Goal: Transaction & Acquisition: Purchase product/service

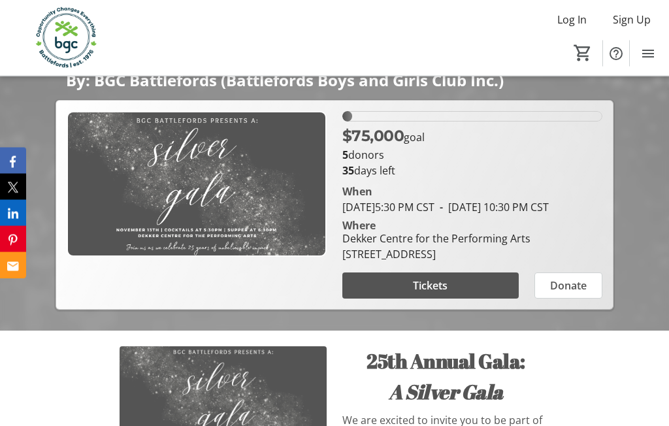
scroll to position [258, 0]
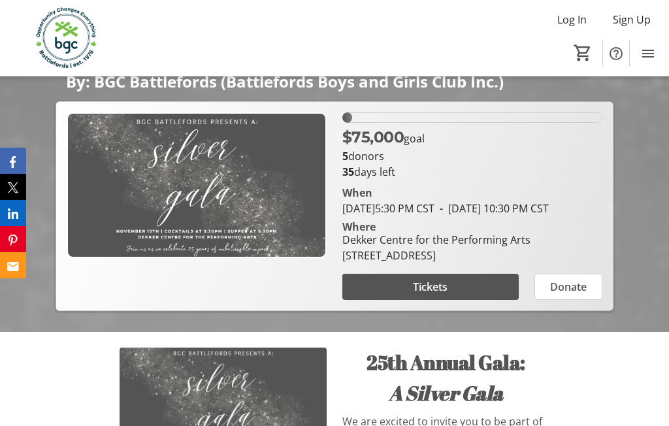
click at [450, 302] on span at bounding box center [430, 286] width 176 height 31
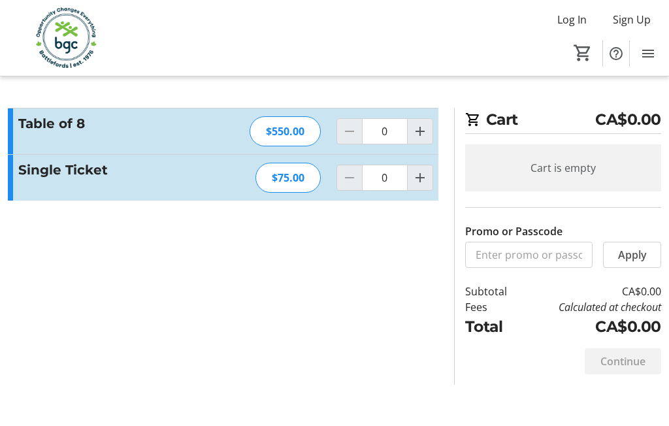
click at [424, 141] on span "Increment by one" at bounding box center [419, 131] width 25 height 25
type input "1"
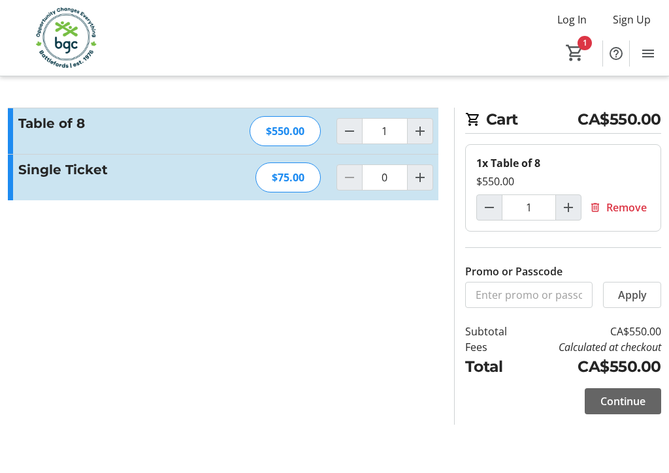
click at [625, 401] on span "Continue" at bounding box center [622, 402] width 45 height 16
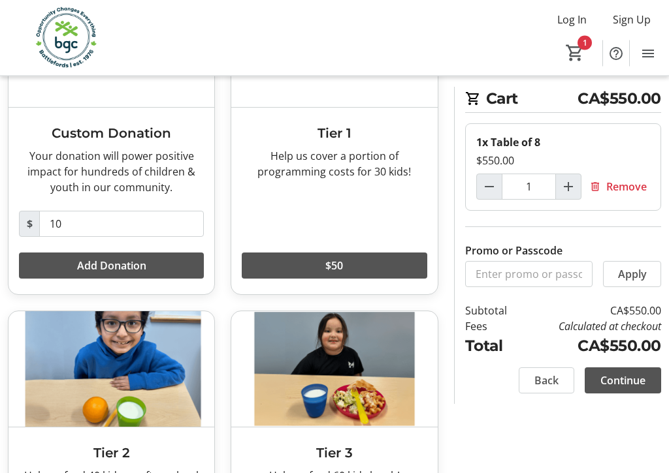
scroll to position [156, 0]
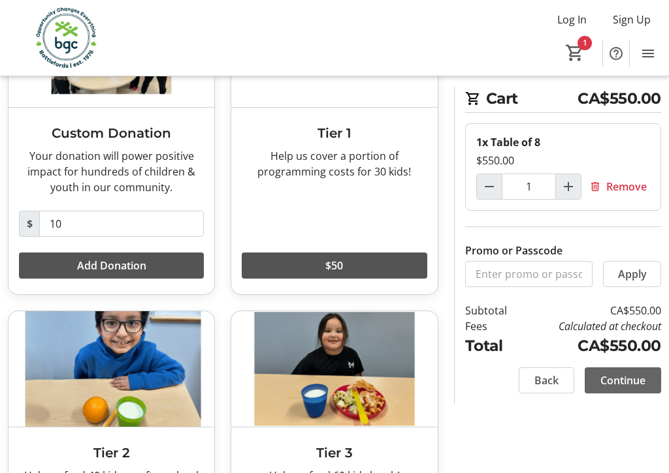
click at [633, 381] on span "Continue" at bounding box center [622, 381] width 45 height 16
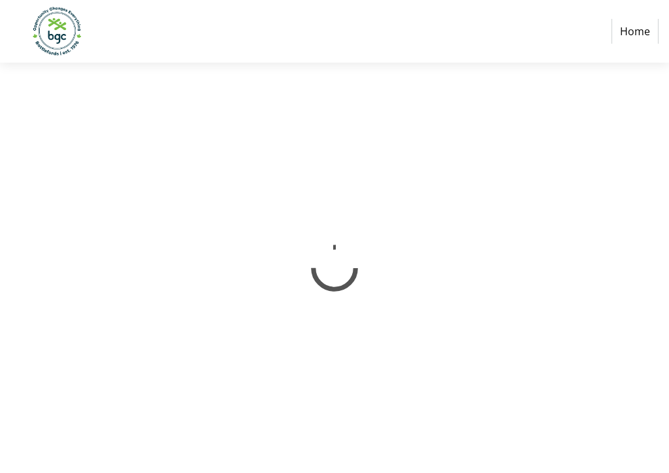
select select "CA"
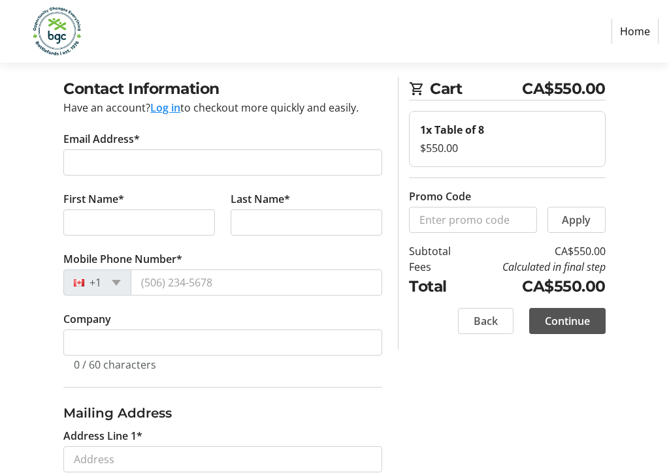
scroll to position [57, 0]
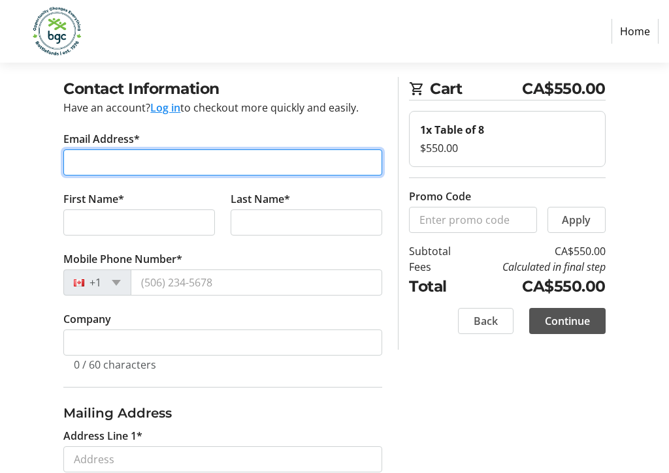
click at [169, 168] on input "Email Address*" at bounding box center [222, 163] width 319 height 26
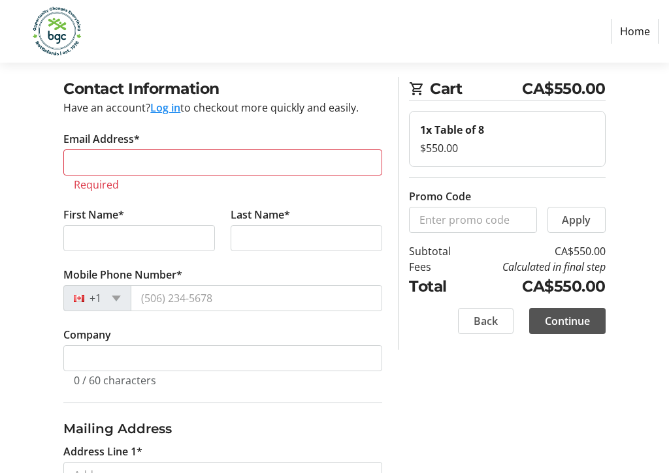
type input "[PHONE_NUMBER]"
select select "SK"
type input "Po Box 291"
type input "[PERSON_NAME]"
type input "151-16 Thst"
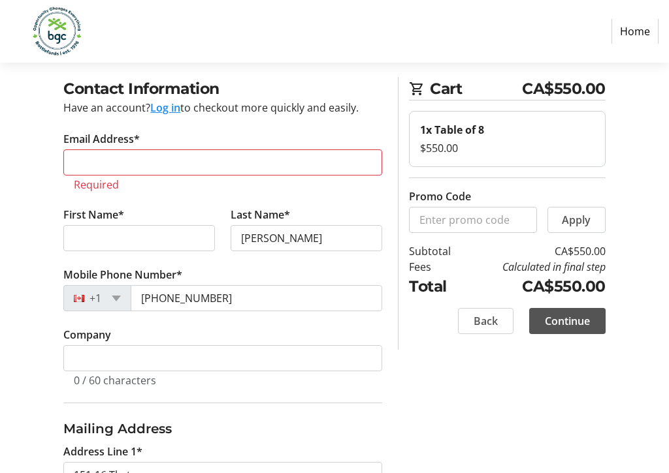
type input "[PERSON_NAME]"
type input "[EMAIL_ADDRESS][DOMAIN_NAME]"
type input "[GEOGRAPHIC_DATA]"
type input "S0M 0E0"
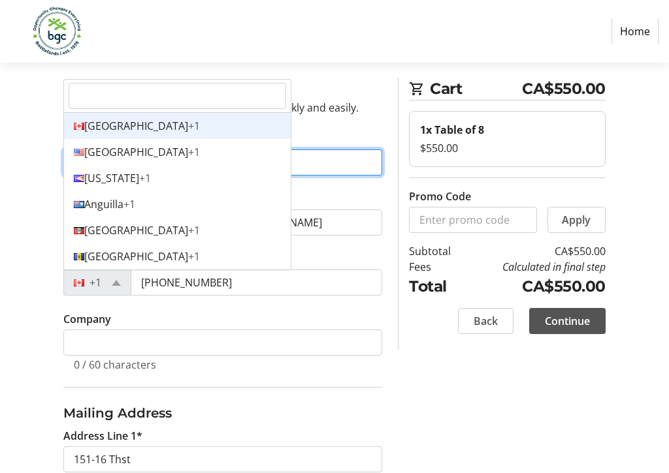
click at [119, 126] on div "Canada +1" at bounding box center [177, 126] width 227 height 26
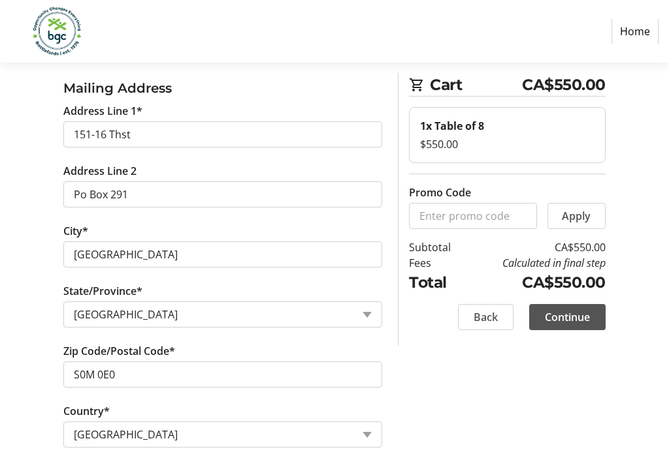
scroll to position [388, 0]
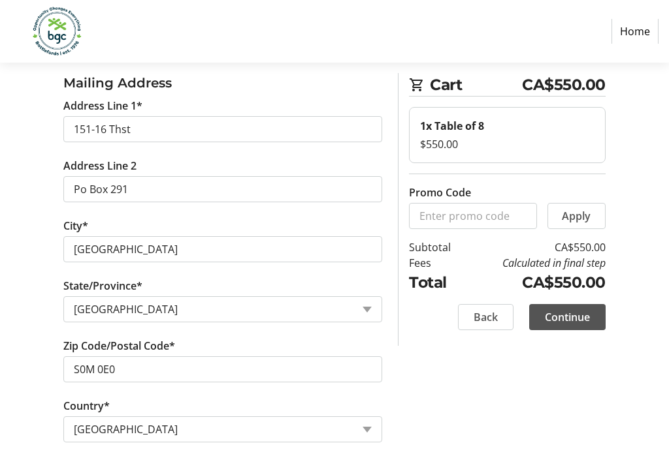
click at [584, 321] on span "Continue" at bounding box center [567, 317] width 45 height 16
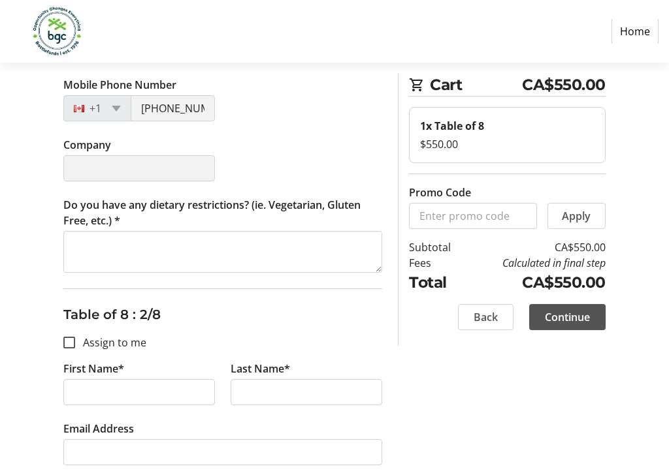
scroll to position [331, 0]
click at [69, 341] on input "Assign to me" at bounding box center [69, 342] width 12 height 12
checkbox input "true"
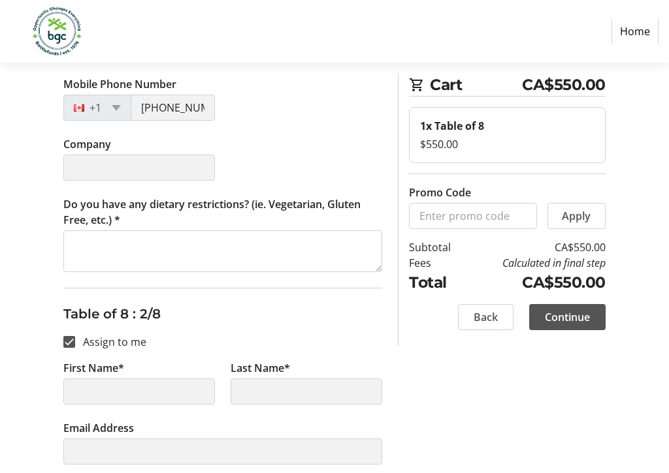
type input "[PERSON_NAME]"
type input "[EMAIL_ADDRESS][DOMAIN_NAME]"
type input "[PHONE_NUMBER]"
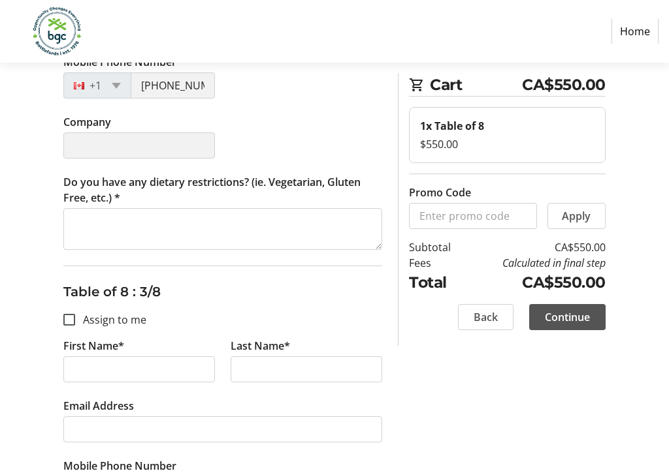
scroll to position [759, 0]
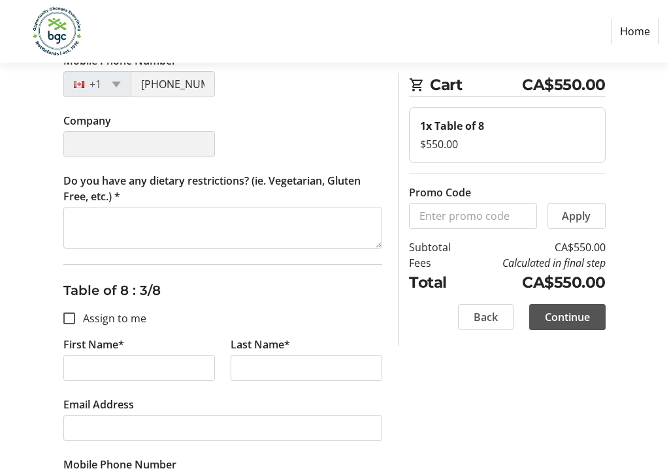
click at [72, 323] on input "Assign to me" at bounding box center [69, 319] width 12 height 12
checkbox input "true"
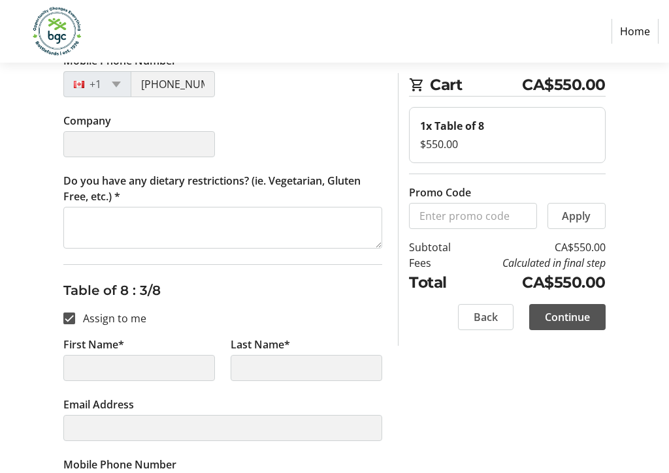
type input "[PERSON_NAME]"
type input "[EMAIL_ADDRESS][DOMAIN_NAME]"
type input "[PHONE_NUMBER]"
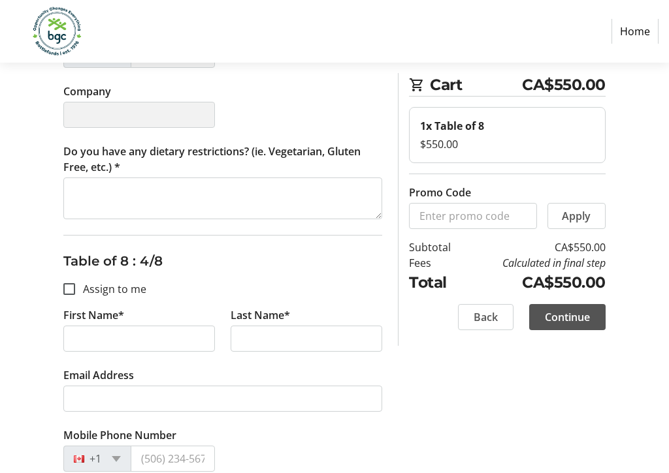
scroll to position [1195, 0]
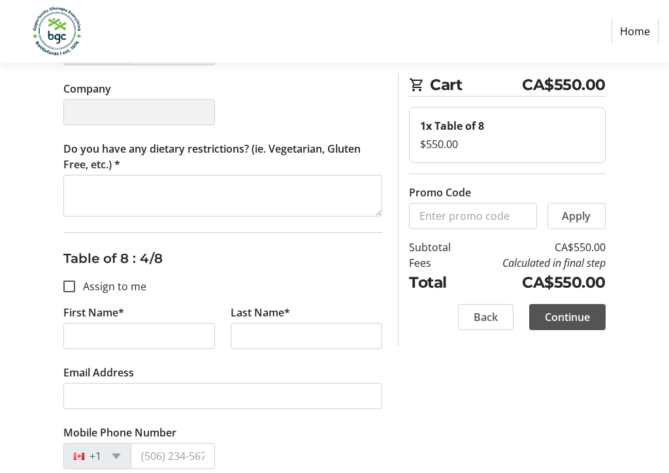
click at [69, 291] on input "Assign to me" at bounding box center [69, 287] width 12 height 12
checkbox input "true"
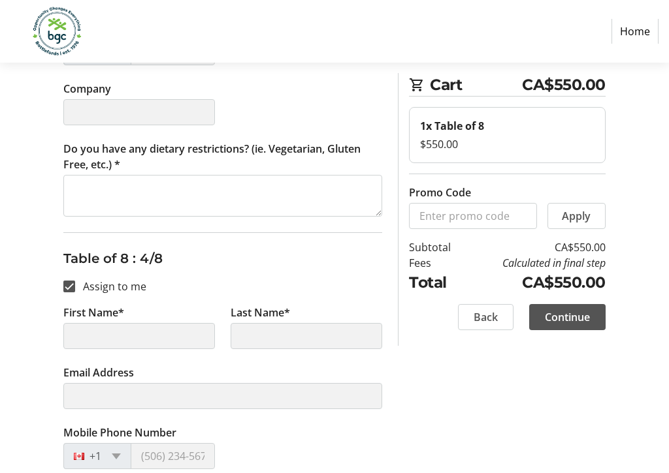
type input "[PERSON_NAME]"
type input "[EMAIL_ADDRESS][DOMAIN_NAME]"
type input "[PHONE_NUMBER]"
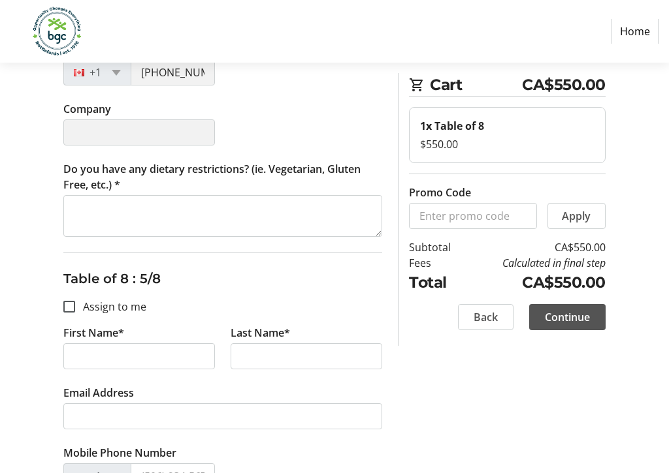
scroll to position [1579, 0]
click at [70, 301] on input "Assign to me" at bounding box center [69, 307] width 12 height 12
checkbox input "true"
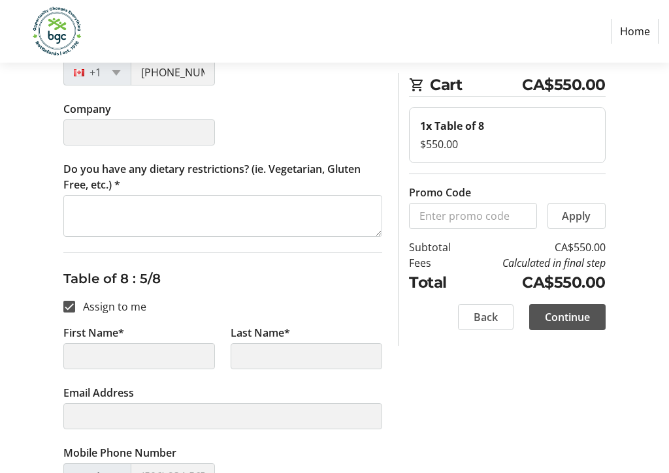
type input "[PERSON_NAME]"
type input "[EMAIL_ADDRESS][DOMAIN_NAME]"
type input "[PHONE_NUMBER]"
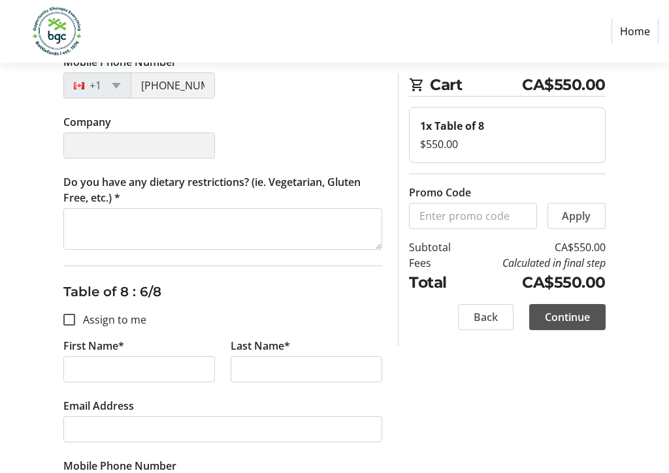
scroll to position [1974, 0]
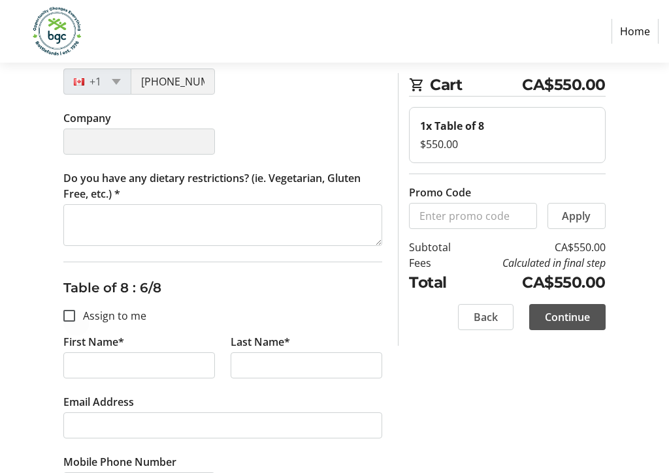
click at [69, 322] on div at bounding box center [69, 315] width 31 height 31
checkbox input "true"
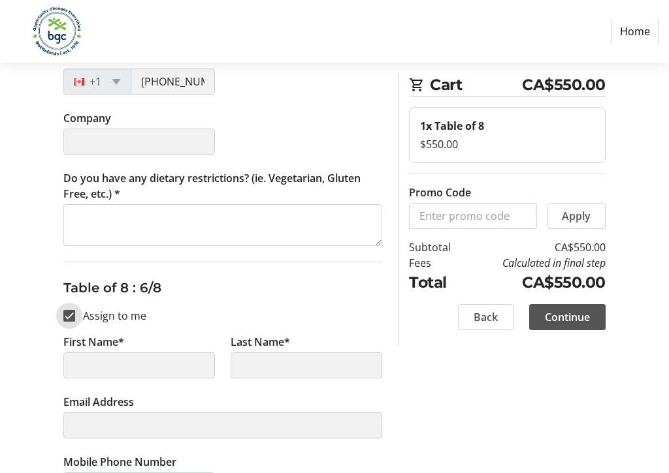
type input "[PERSON_NAME]"
type input "[EMAIL_ADDRESS][DOMAIN_NAME]"
type input "[PHONE_NUMBER]"
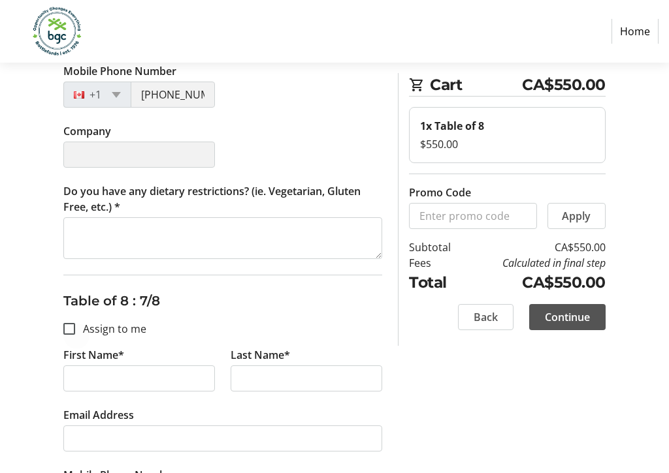
click at [71, 328] on input "Assign to me" at bounding box center [69, 330] width 12 height 12
checkbox input "true"
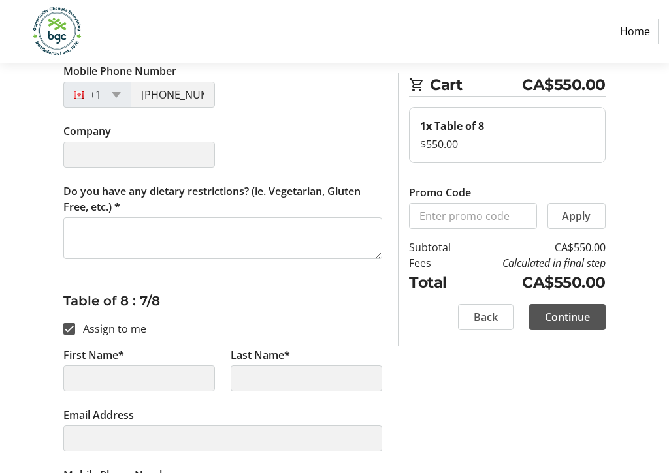
type input "[PERSON_NAME]"
type input "[EMAIL_ADDRESS][DOMAIN_NAME]"
type input "[PHONE_NUMBER]"
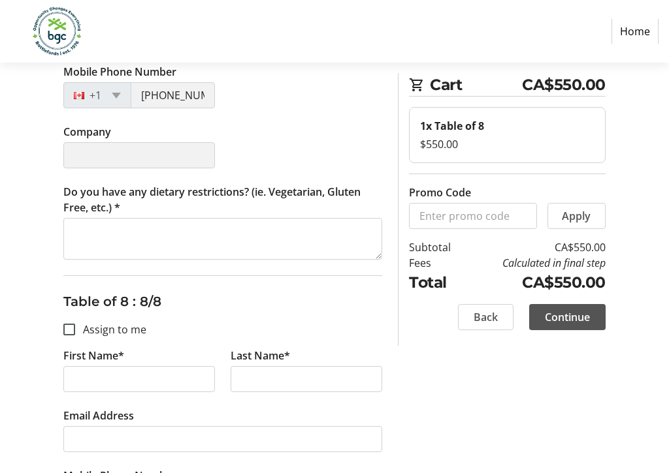
click at [71, 334] on input "Assign to me" at bounding box center [69, 330] width 12 height 12
checkbox input "true"
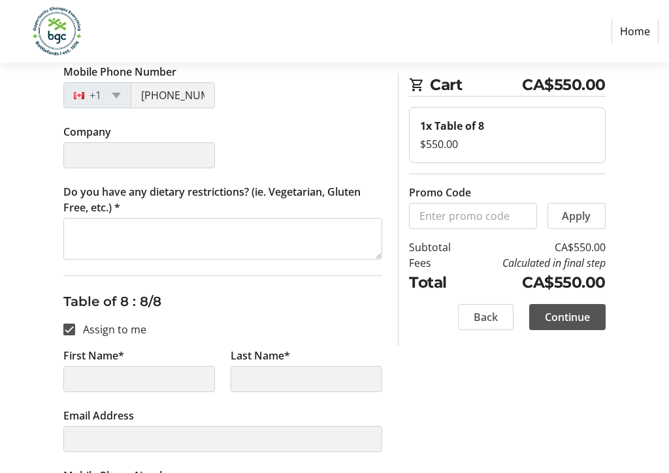
type input "[PERSON_NAME]"
type input "[EMAIL_ADDRESS][DOMAIN_NAME]"
type input "[PHONE_NUMBER]"
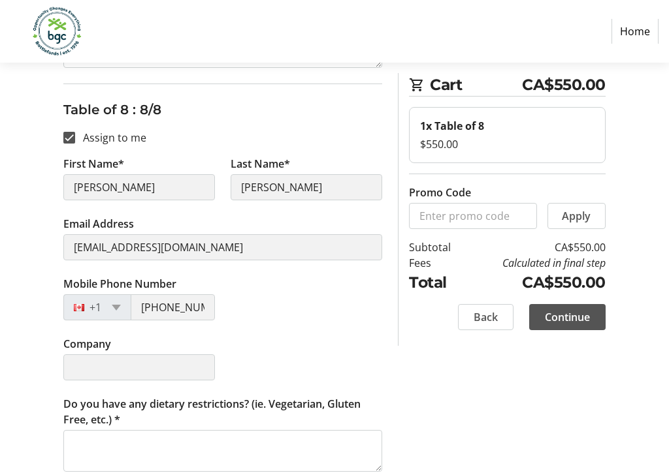
scroll to position [2974, 0]
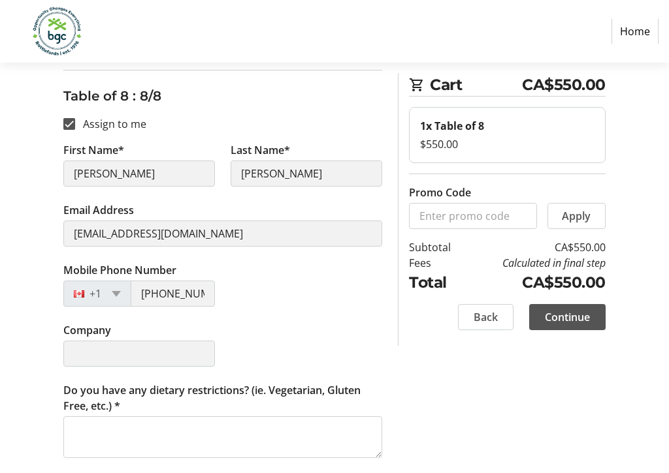
click at [574, 317] on span "Continue" at bounding box center [567, 317] width 45 height 16
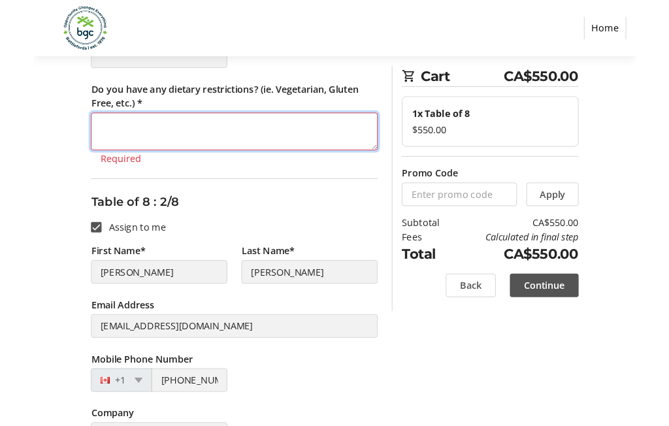
scroll to position [433, 0]
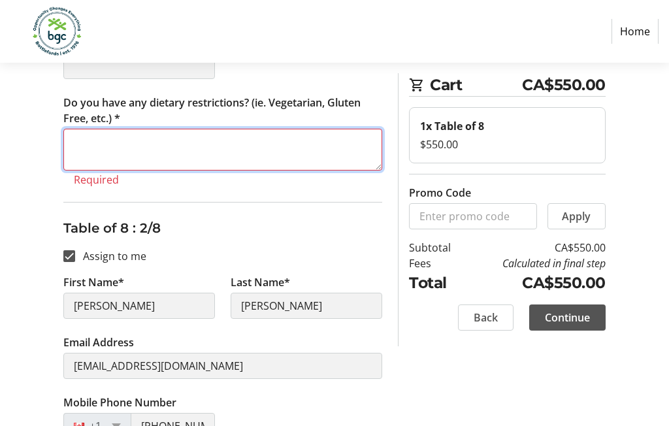
click at [208, 150] on textarea "Do you have any dietary restrictions? (ie. Vegetarian, Gluten Free, etc.) *" at bounding box center [222, 150] width 319 height 42
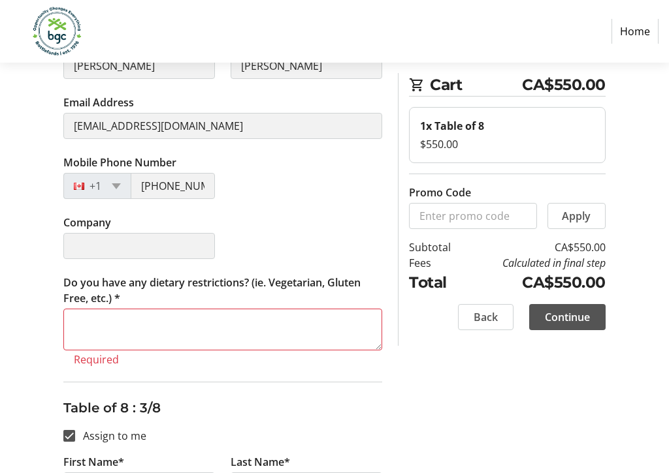
scroll to position [712, 0]
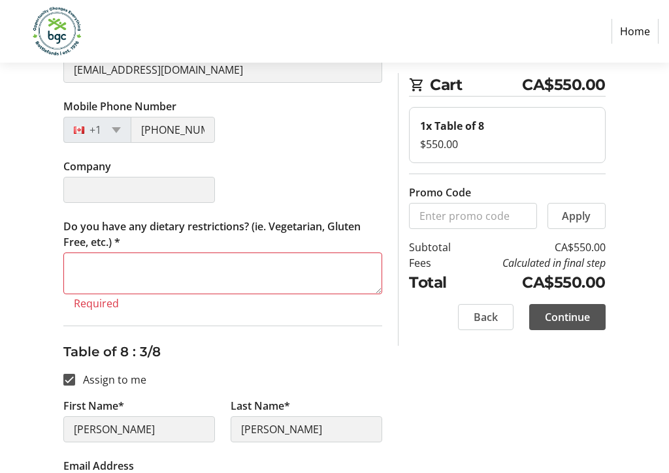
type textarea "No"
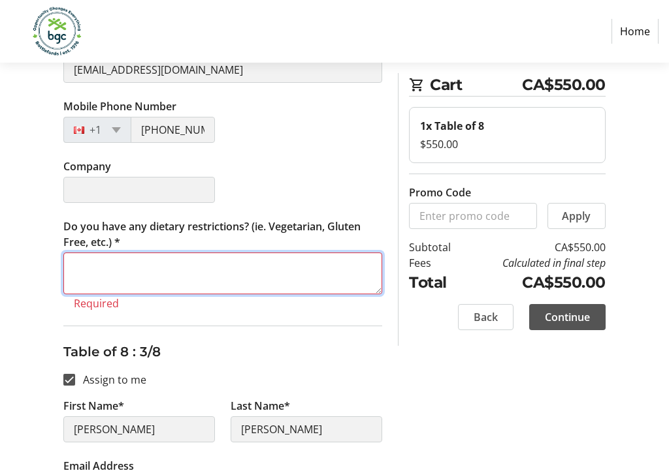
click at [268, 279] on textarea "Do you have any dietary restrictions? (ie. Vegetarian, Gluten Free, etc.) *" at bounding box center [222, 274] width 319 height 42
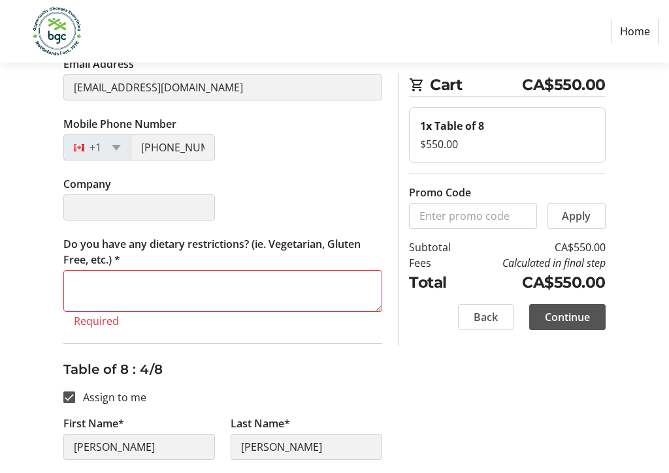
scroll to position [1103, 0]
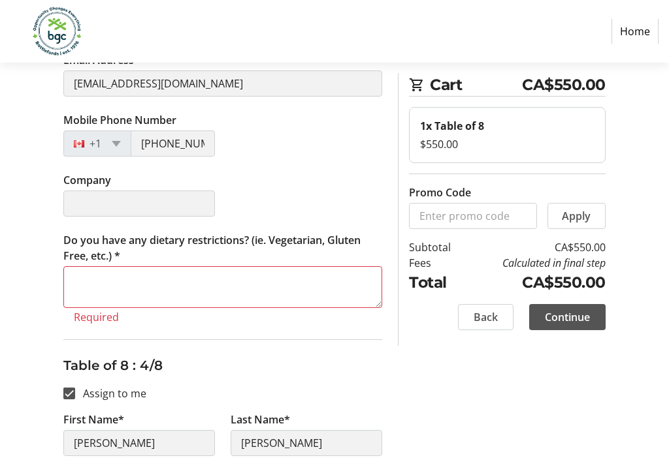
type textarea "No"
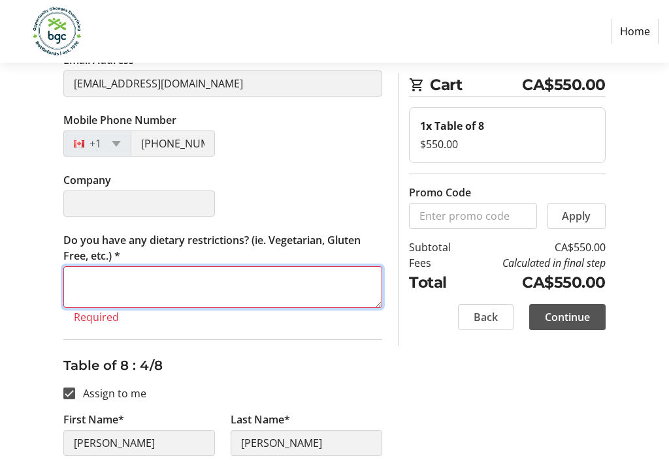
click at [310, 291] on textarea "Do you have any dietary restrictions? (ie. Vegetarian, Gluten Free, etc.) *" at bounding box center [222, 288] width 319 height 42
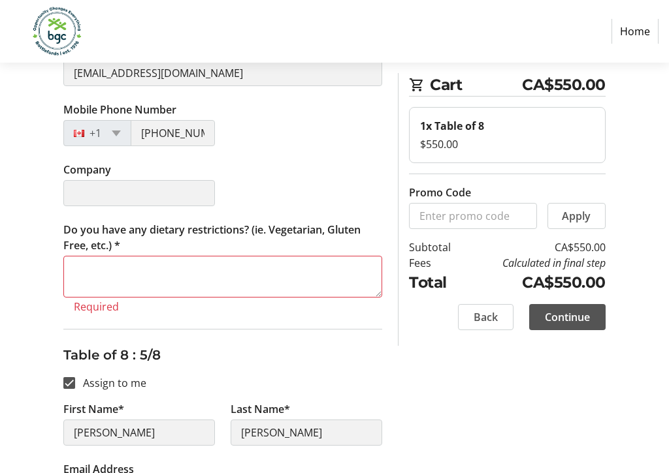
scroll to position [1523, 0]
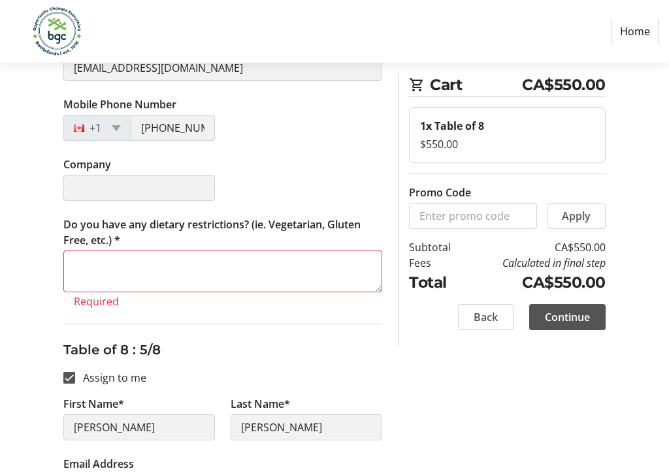
type textarea "No"
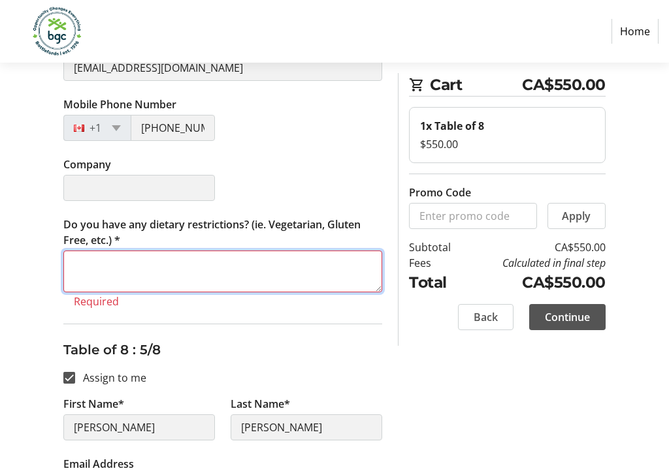
click at [247, 277] on textarea "Do you have any dietary restrictions? (ie. Vegetarian, Gluten Free, etc.) *" at bounding box center [222, 272] width 319 height 42
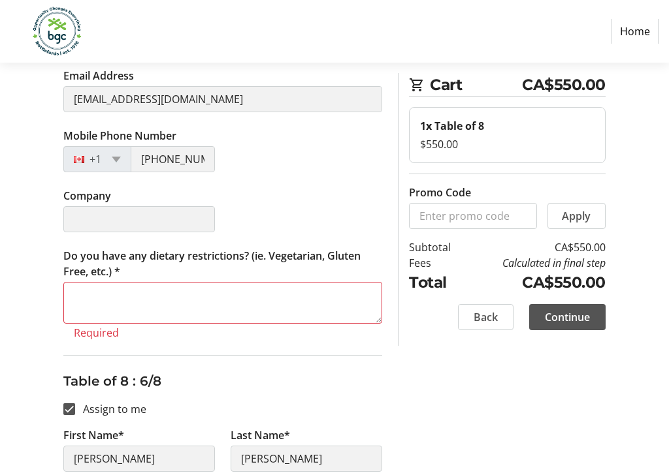
scroll to position [1898, 0]
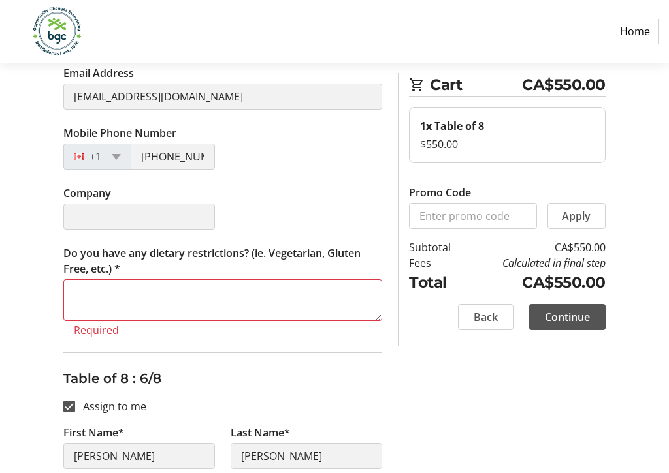
type textarea "No"
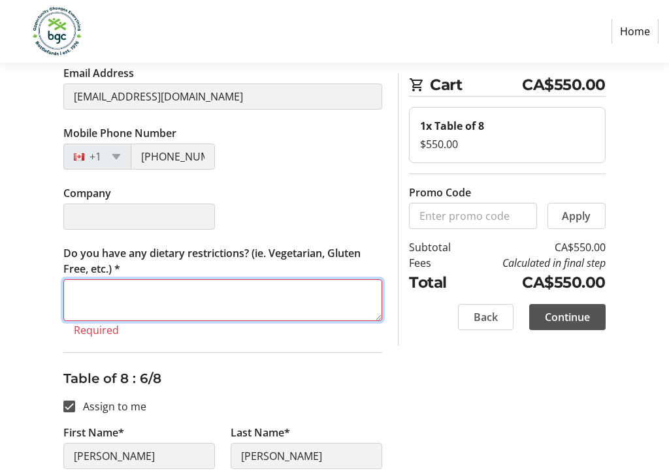
click at [289, 300] on textarea "Do you have any dietary restrictions? (ie. Vegetarian, Gluten Free, etc.) *" at bounding box center [222, 301] width 319 height 42
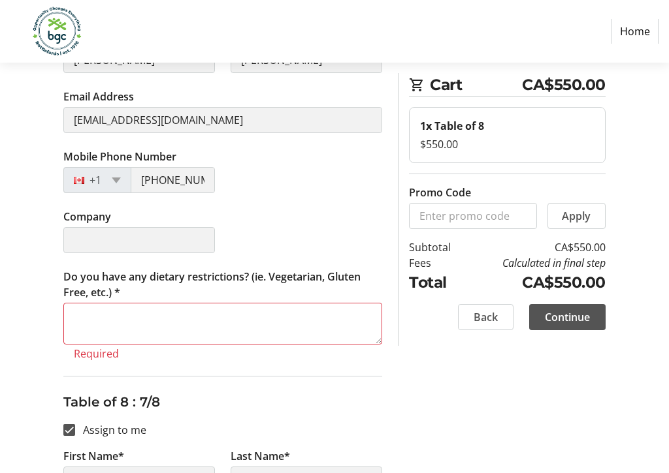
scroll to position [2279, 0]
type textarea "No"
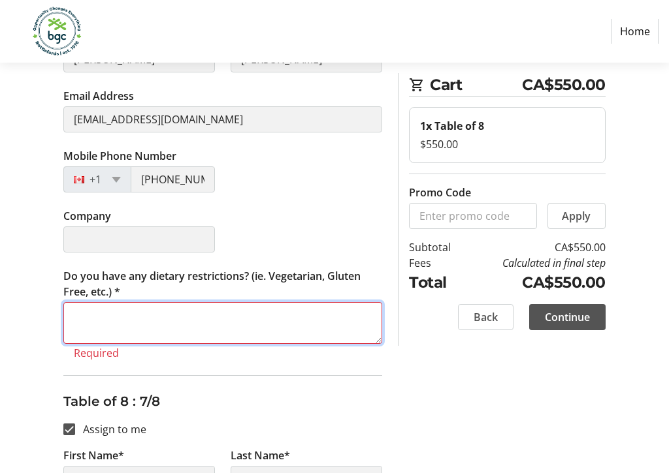
click at [321, 332] on textarea "Do you have any dietary restrictions? (ie. Vegetarian, Gluten Free, etc.) *" at bounding box center [222, 324] width 319 height 42
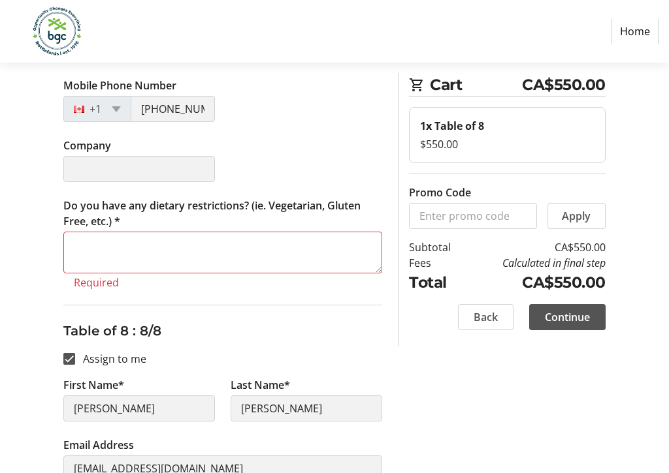
scroll to position [2762, 0]
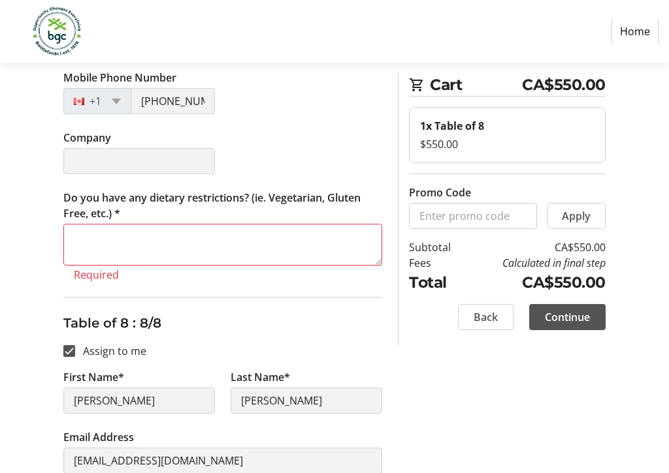
type textarea "No"
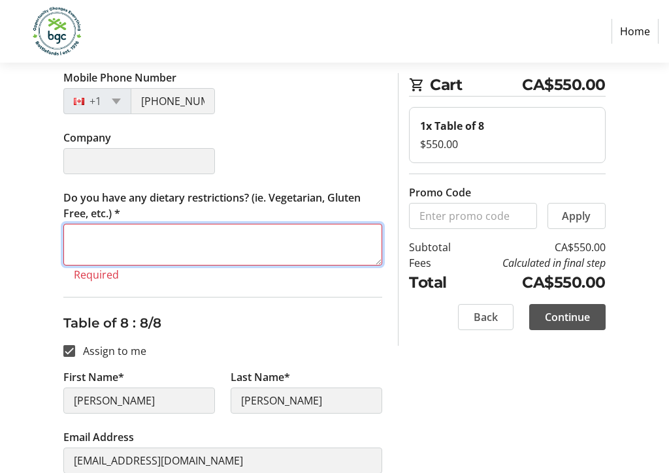
click at [319, 255] on textarea "Do you have any dietary restrictions? (ie. Vegetarian, Gluten Free, etc.) *" at bounding box center [222, 246] width 319 height 42
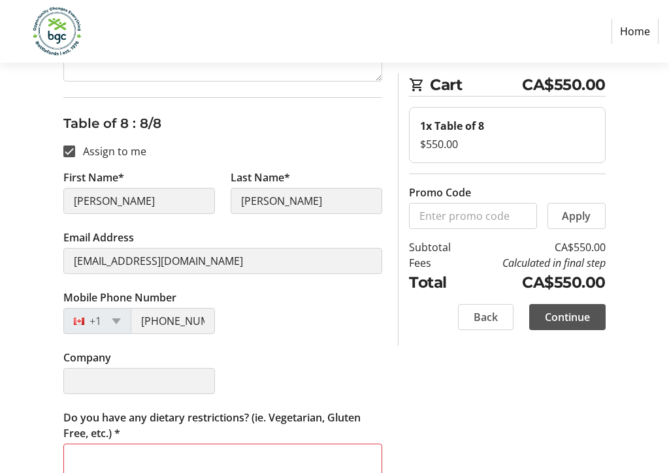
scroll to position [2990, 0]
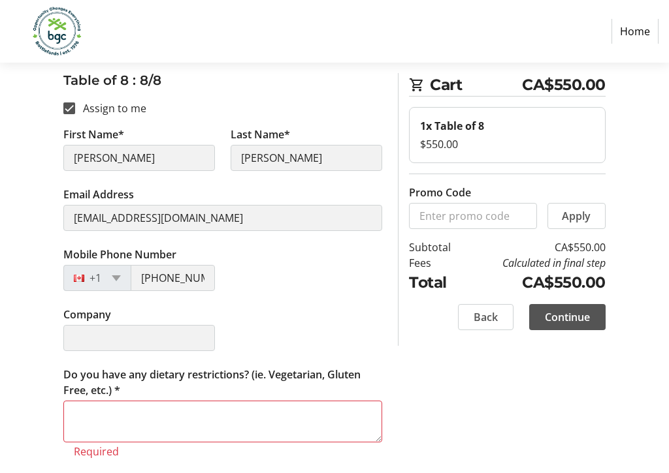
type textarea "No"
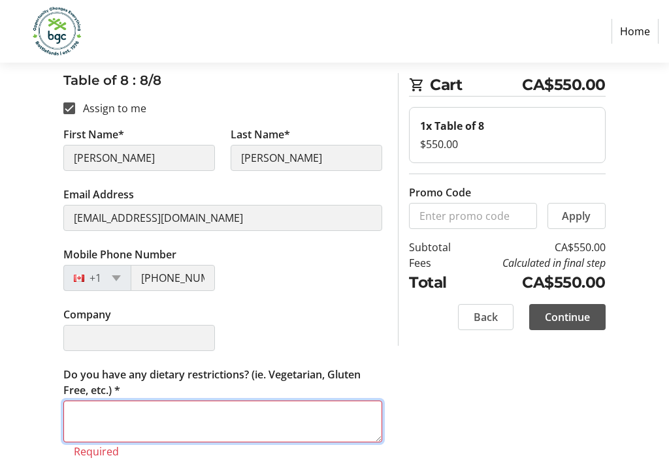
click at [324, 425] on textarea "Do you have any dietary restrictions? (ie. Vegetarian, Gluten Free, etc.) *" at bounding box center [222, 422] width 319 height 42
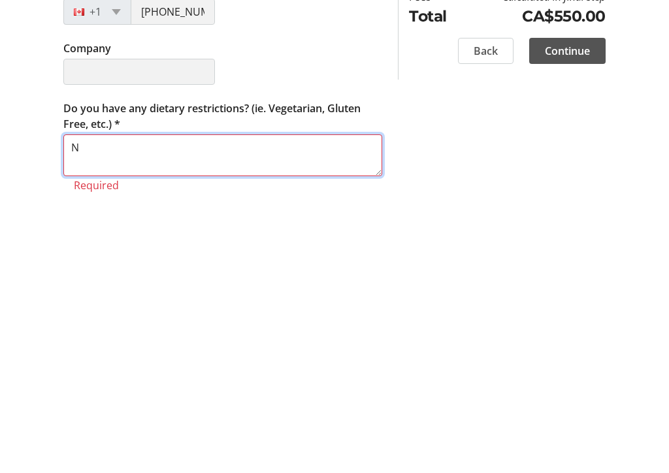
scroll to position [2974, 0]
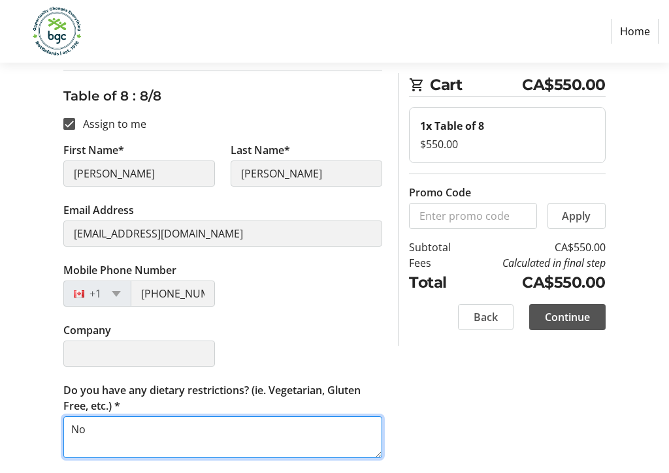
type textarea "No"
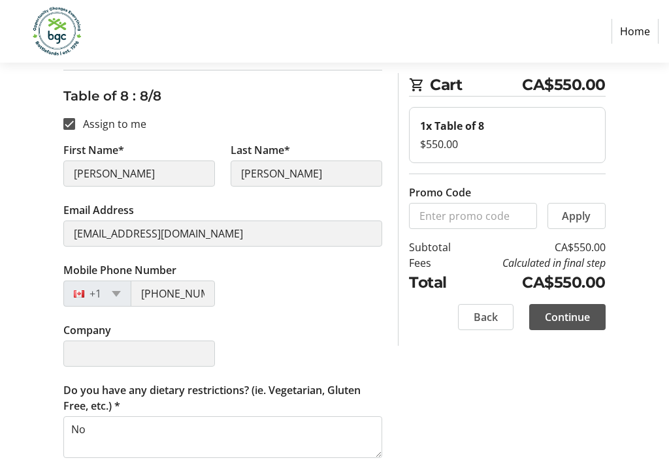
click at [576, 320] on span "Continue" at bounding box center [567, 317] width 45 height 16
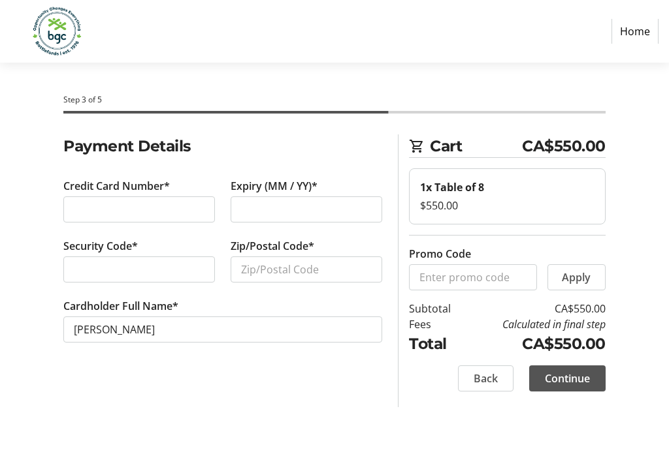
click at [141, 277] on div at bounding box center [138, 270] width 151 height 26
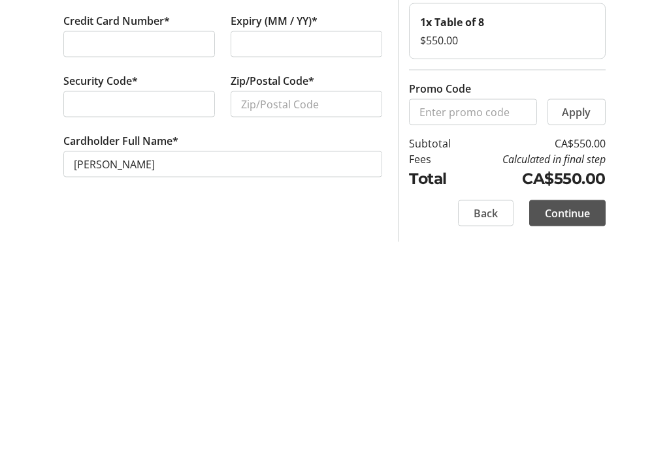
click at [295, 197] on div at bounding box center [305, 210] width 151 height 26
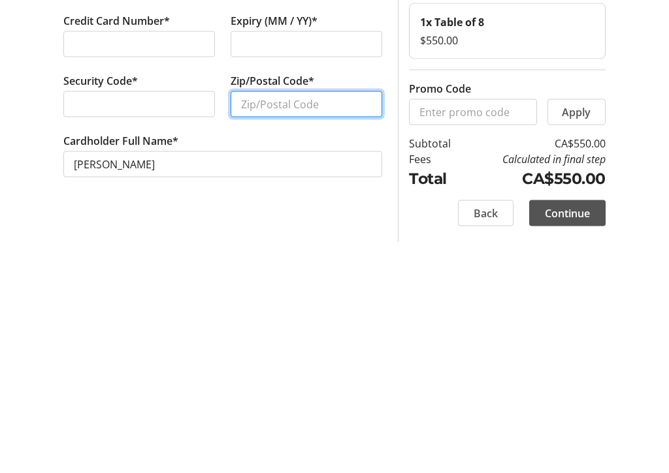
click at [302, 257] on input "Zip/Postal Code*" at bounding box center [305, 270] width 151 height 26
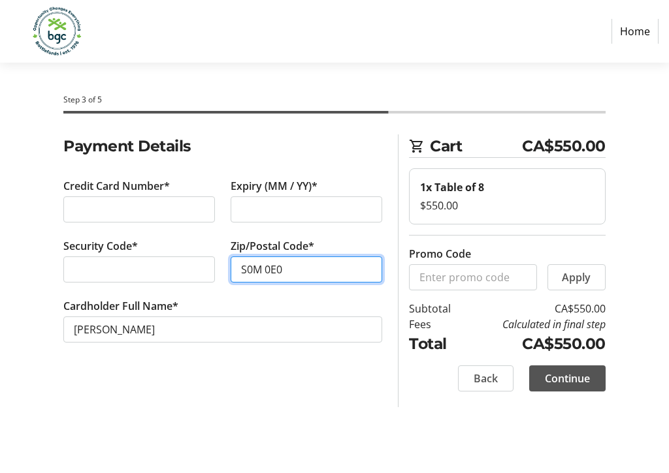
type input "S0M 0E0"
click at [574, 380] on span "Continue" at bounding box center [567, 379] width 45 height 16
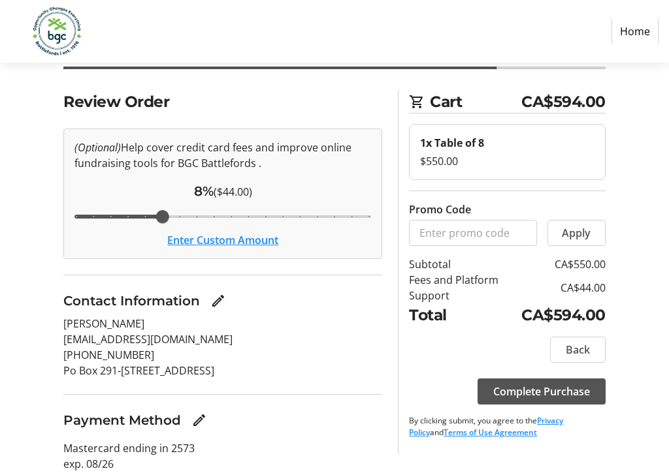
scroll to position [89, 0]
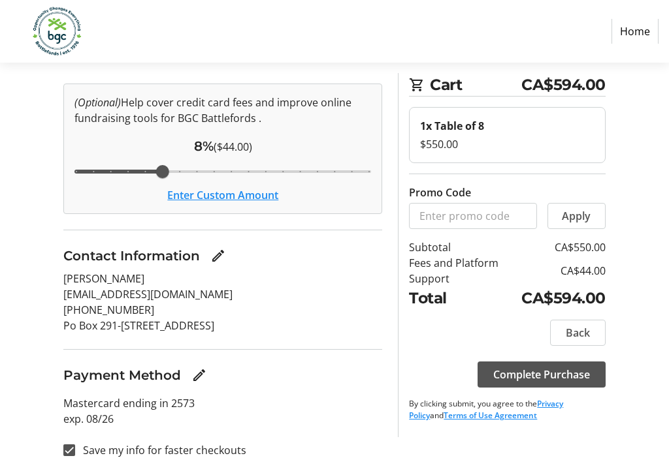
click at [257, 200] on button "Enter Custom Amount" at bounding box center [222, 195] width 111 height 16
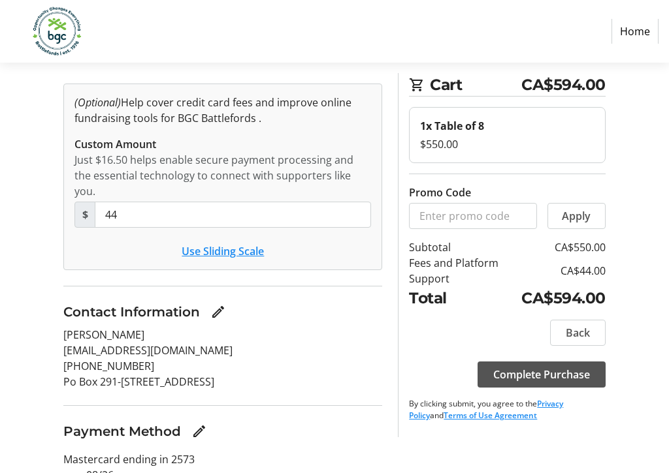
click at [245, 244] on button "Use Sliding Scale" at bounding box center [223, 252] width 82 height 16
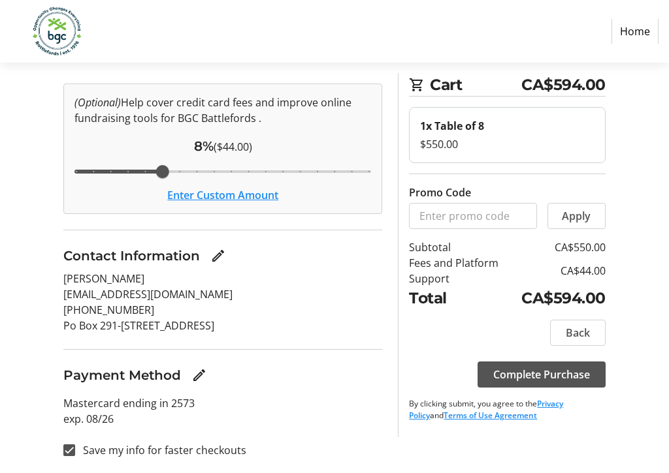
click at [555, 377] on span "Complete Purchase" at bounding box center [541, 375] width 97 height 16
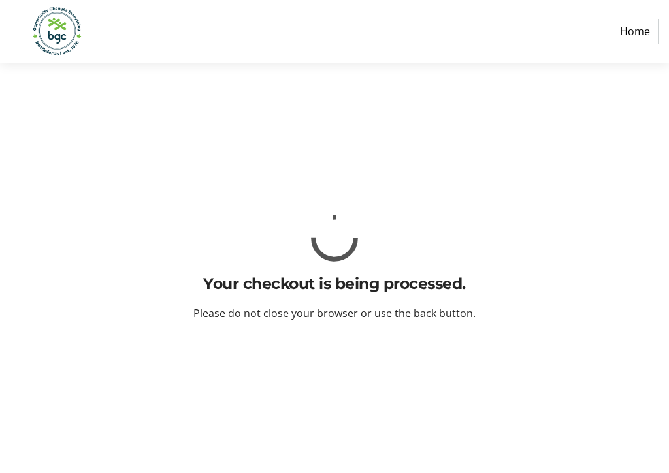
scroll to position [0, 0]
